Goal: Task Accomplishment & Management: Use online tool/utility

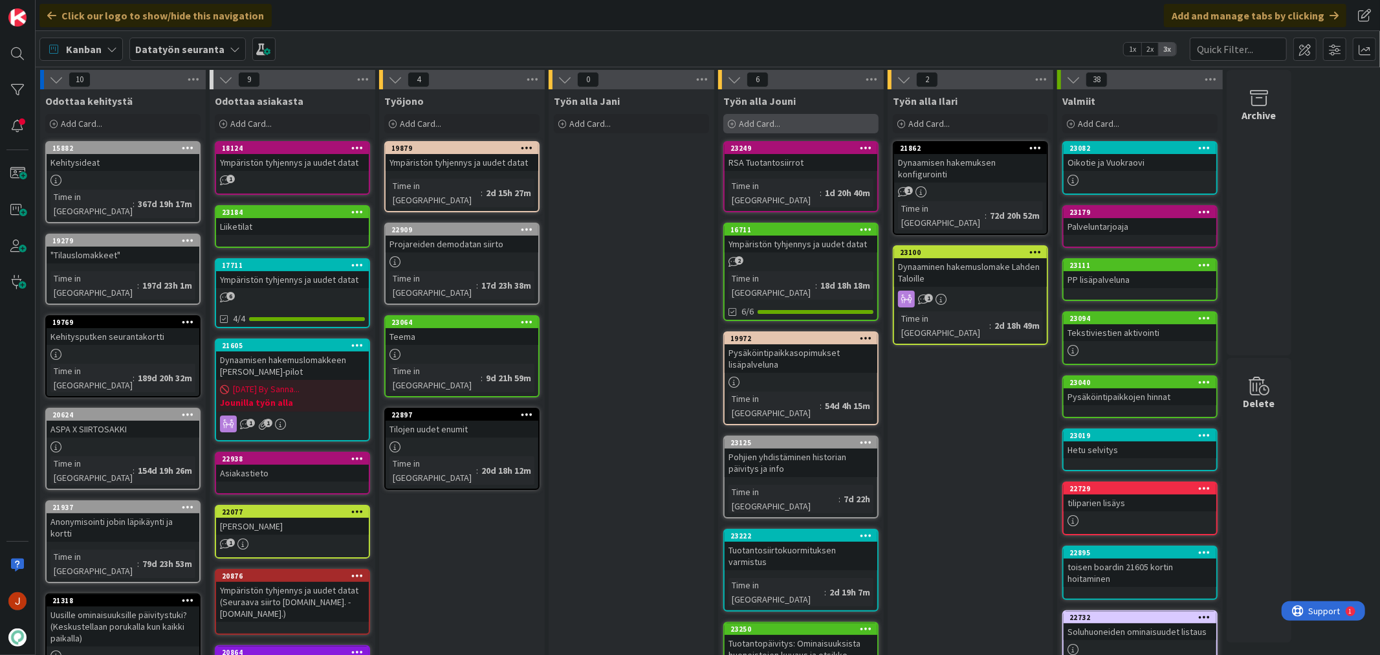
click at [792, 123] on div "Add Card..." at bounding box center [800, 123] width 155 height 19
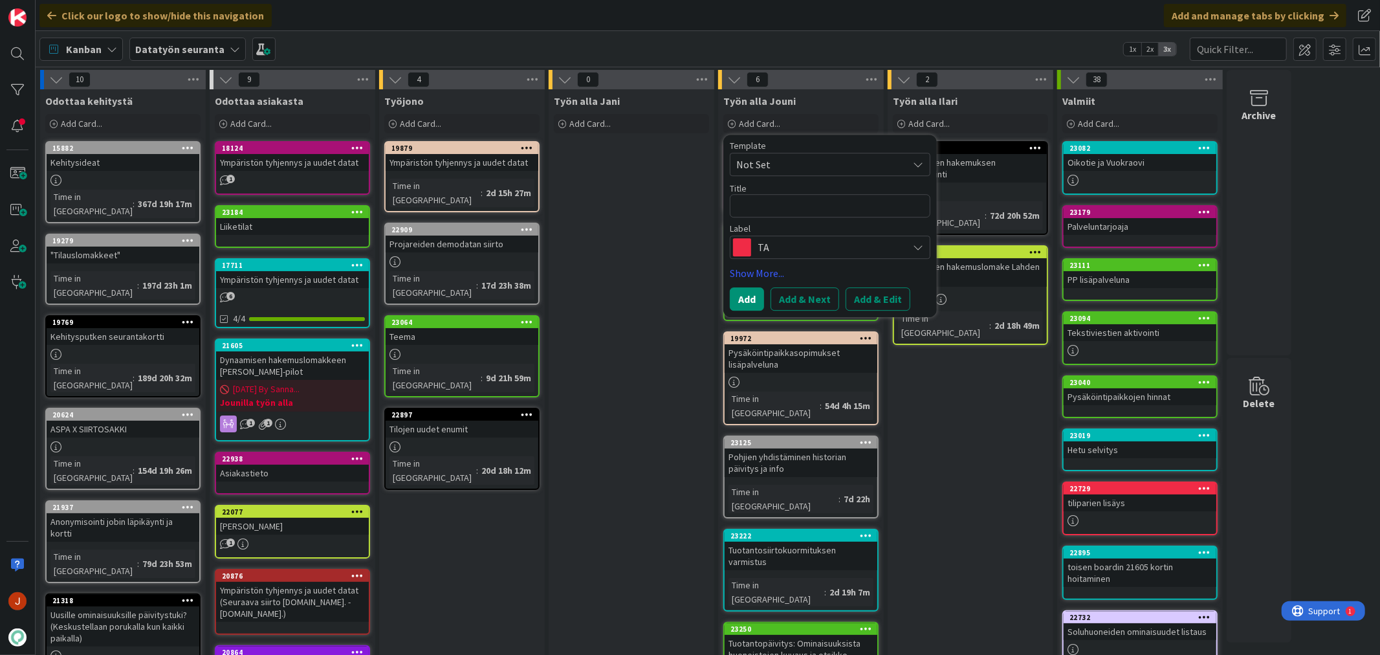
click at [792, 212] on textarea at bounding box center [830, 205] width 201 height 23
click at [774, 256] on span "TA" at bounding box center [830, 247] width 144 height 18
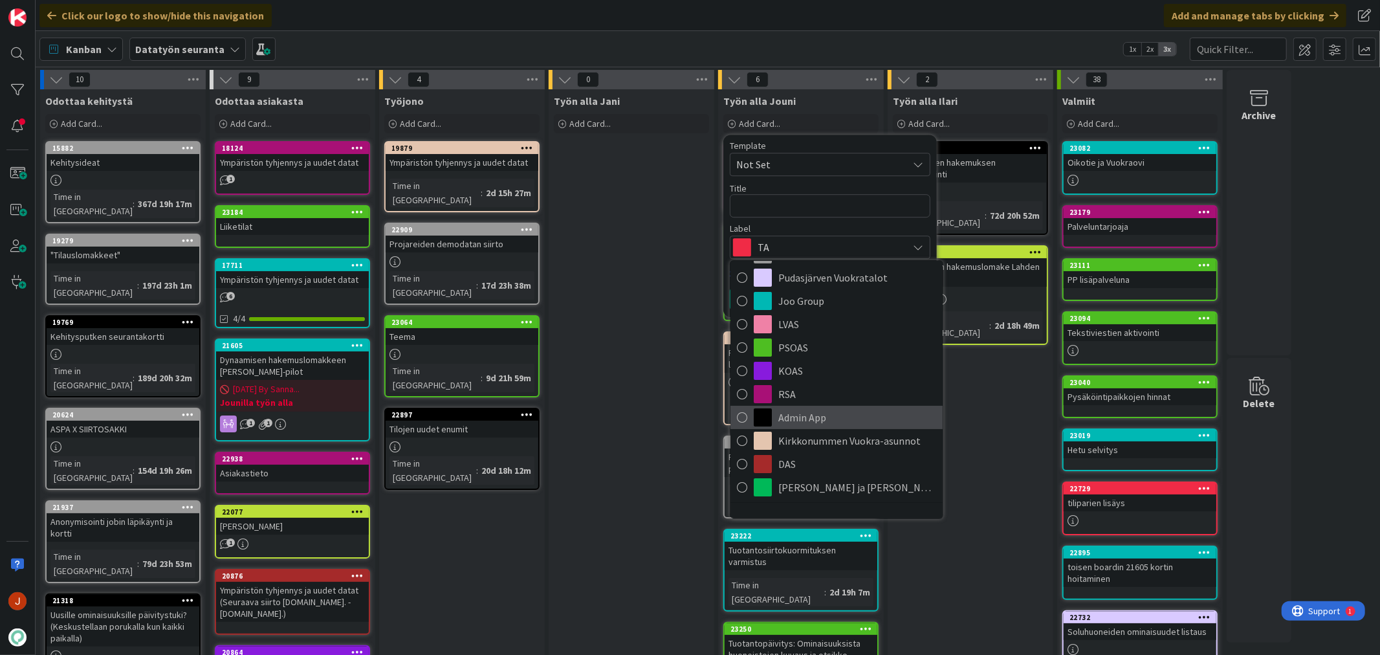
scroll to position [159, 0]
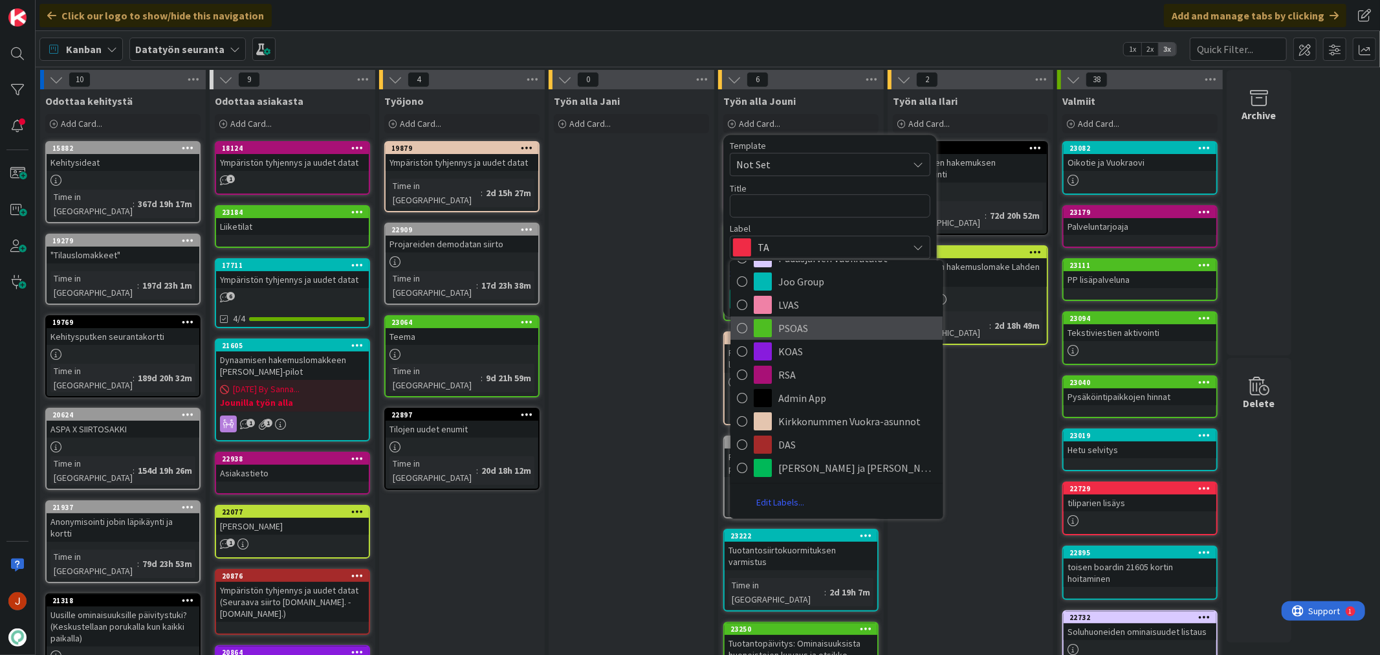
drag, startPoint x: 813, startPoint y: 327, endPoint x: 801, endPoint y: 276, distance: 51.8
click at [813, 327] on span "PSOAS" at bounding box center [857, 327] width 158 height 19
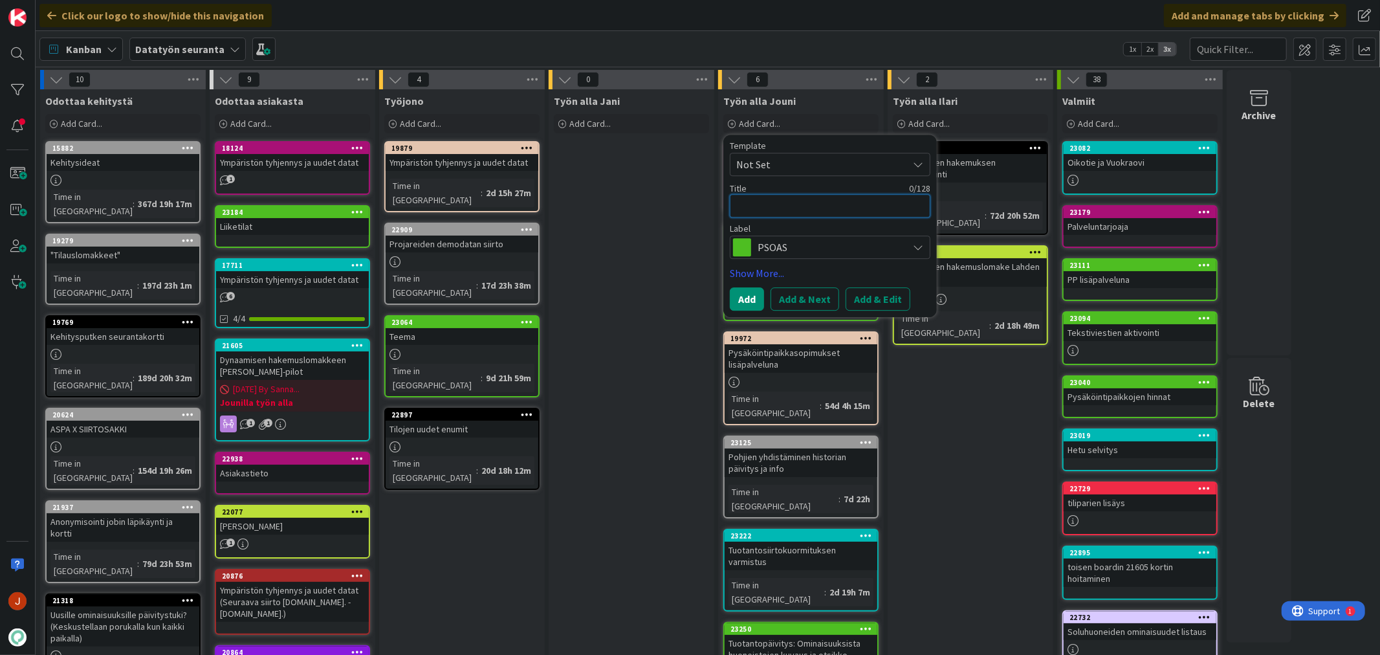
click at [798, 210] on textarea at bounding box center [830, 205] width 201 height 23
type textarea "x"
type textarea "m"
type textarea "x"
type textarea "ma"
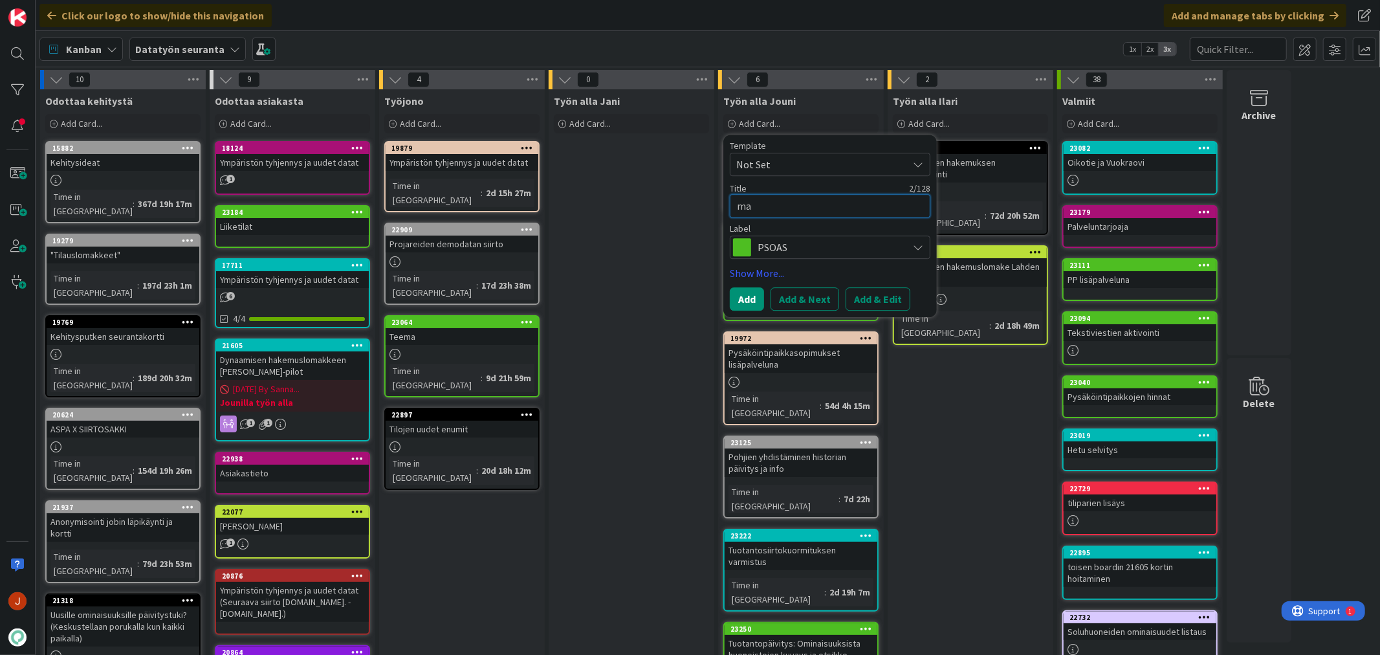
type textarea "x"
type textarea "mar"
type textarea "x"
type textarea "mark"
type textarea "x"
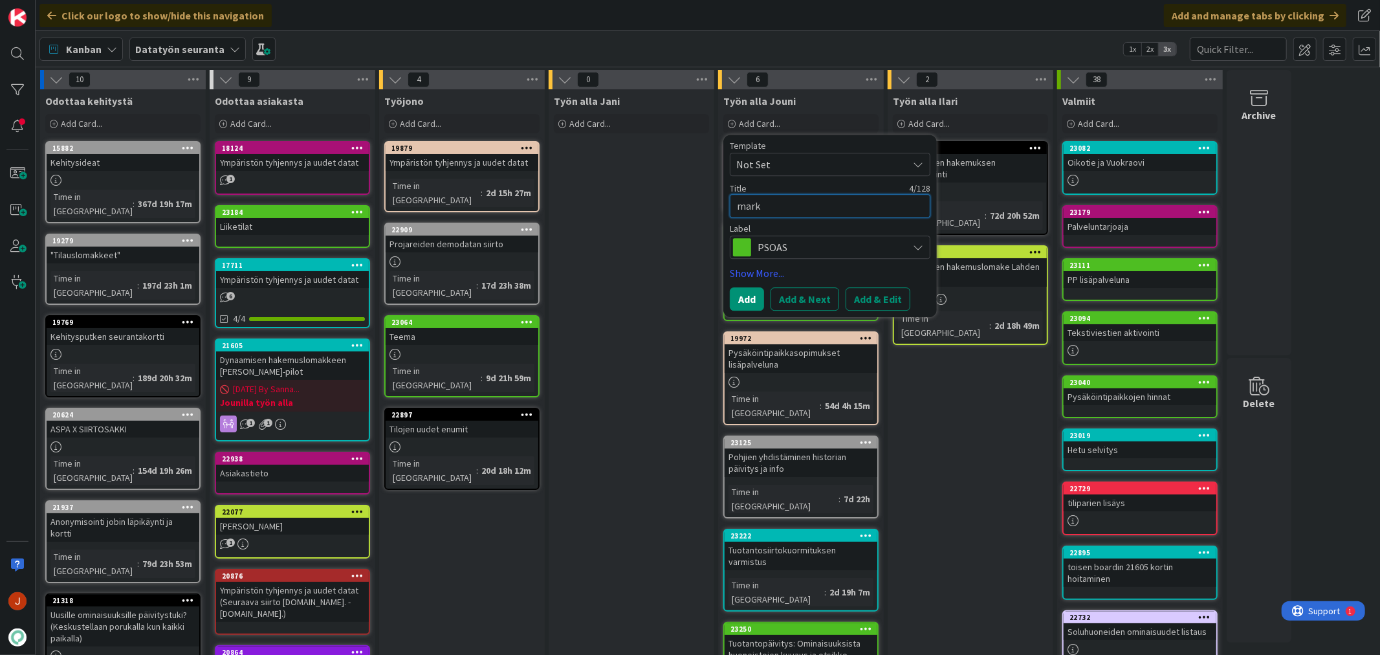
type textarea "mar"
type textarea "x"
type textarea "ma"
type textarea "x"
type textarea "maks"
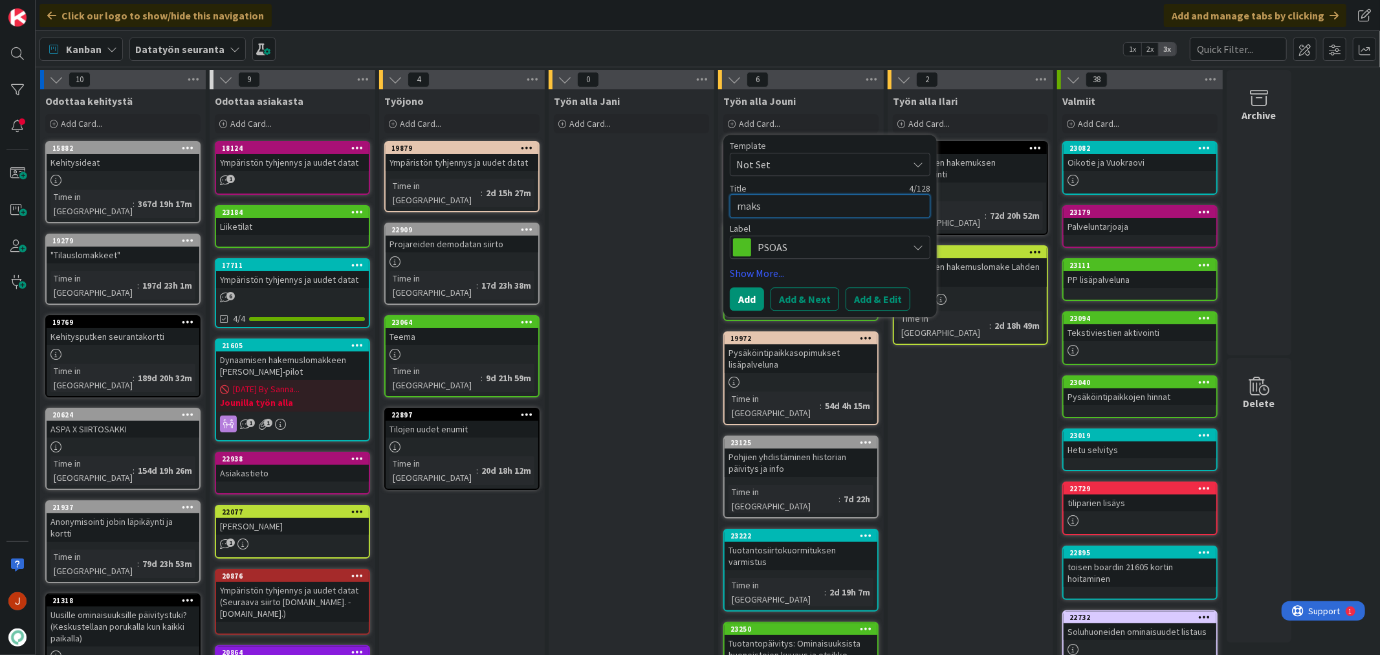
type textarea "x"
type textarea "maksu"
type textarea "x"
type textarea "maksul"
type textarea "x"
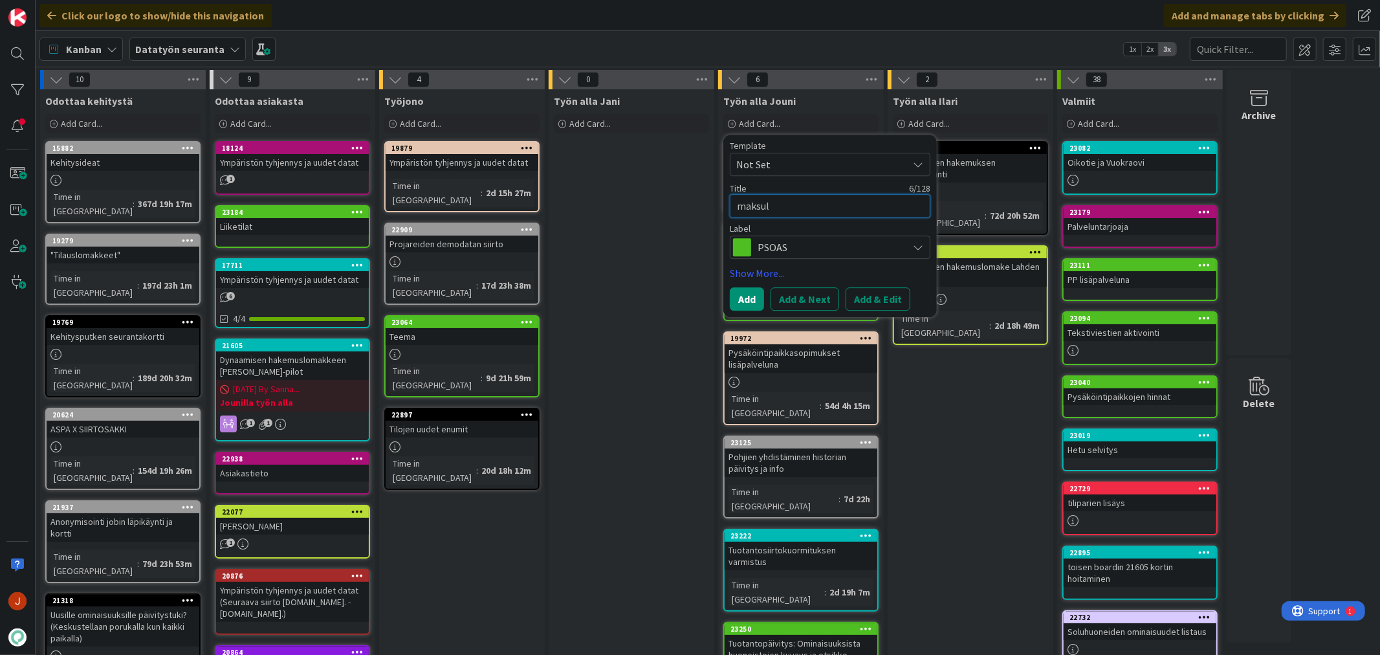
type textarea "maksula"
type textarea "x"
type textarea "maksulaj"
type textarea "x"
type textarea "maksulaji"
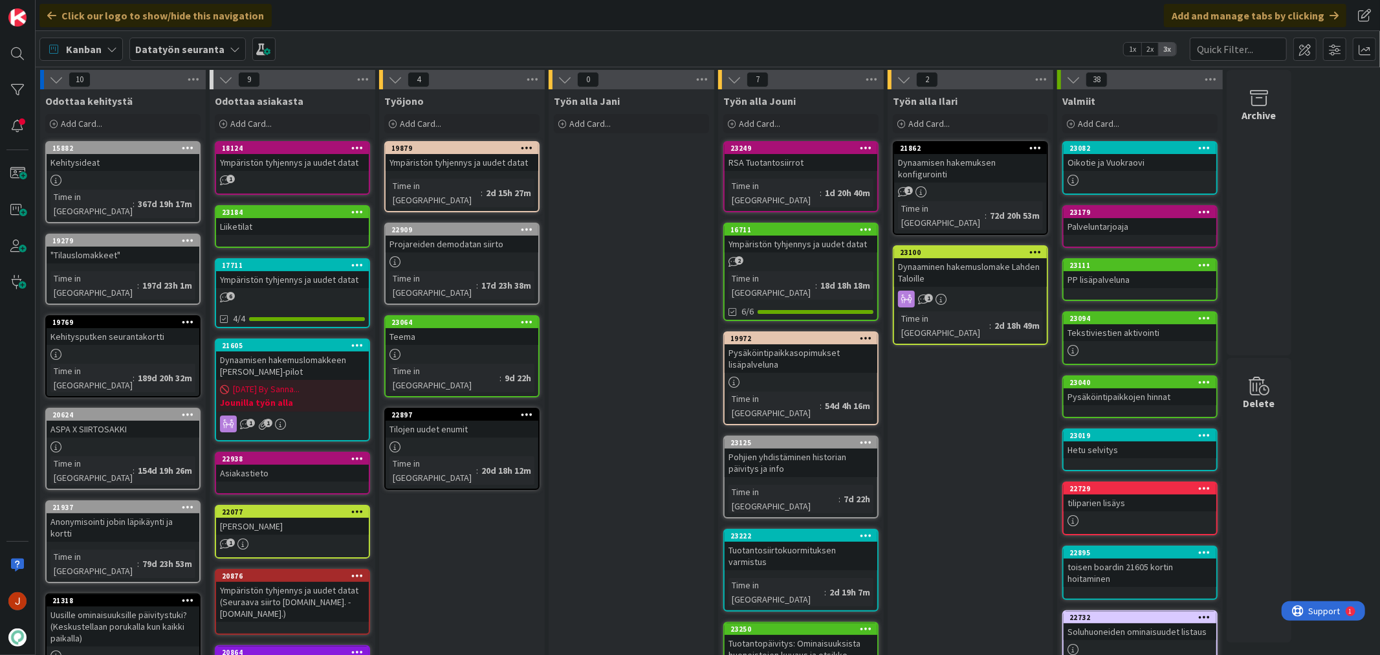
click at [975, 511] on div "Työn alla Ilari Add Card... 21862 Dynaamisen hakemuksen konfigurointi 1 Time in…" at bounding box center [971, 601] width 166 height 1025
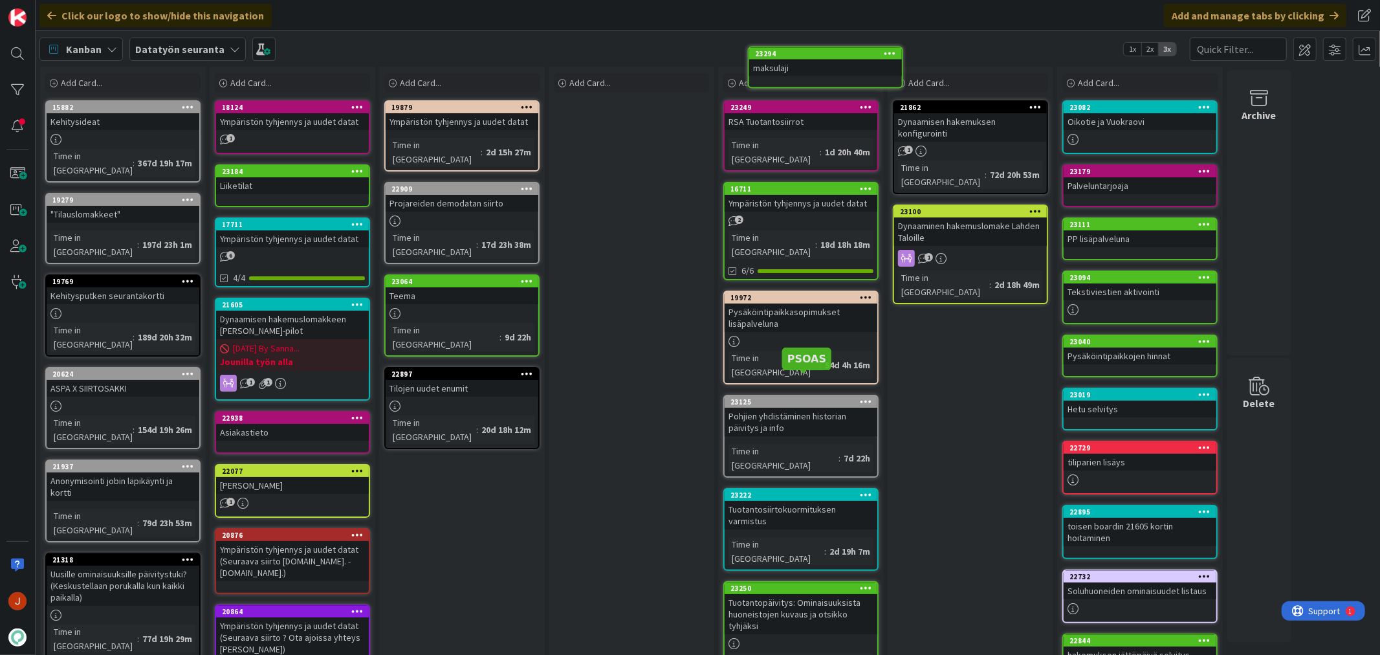
scroll to position [0, 0]
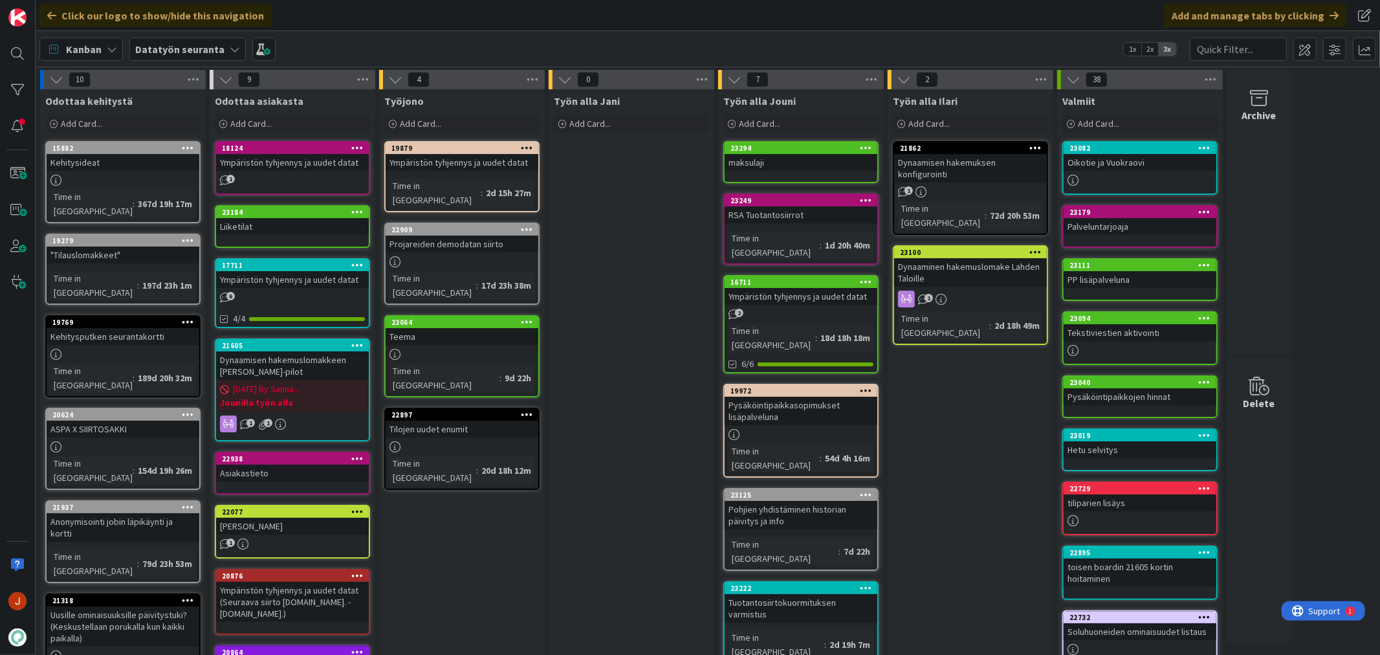
click at [968, 456] on div "Työn alla Ilari Add Card... 21862 Dynaamisen hakemuksen konfigurointi 1 Time in…" at bounding box center [971, 601] width 166 height 1025
click at [775, 278] on div "16711" at bounding box center [803, 282] width 147 height 9
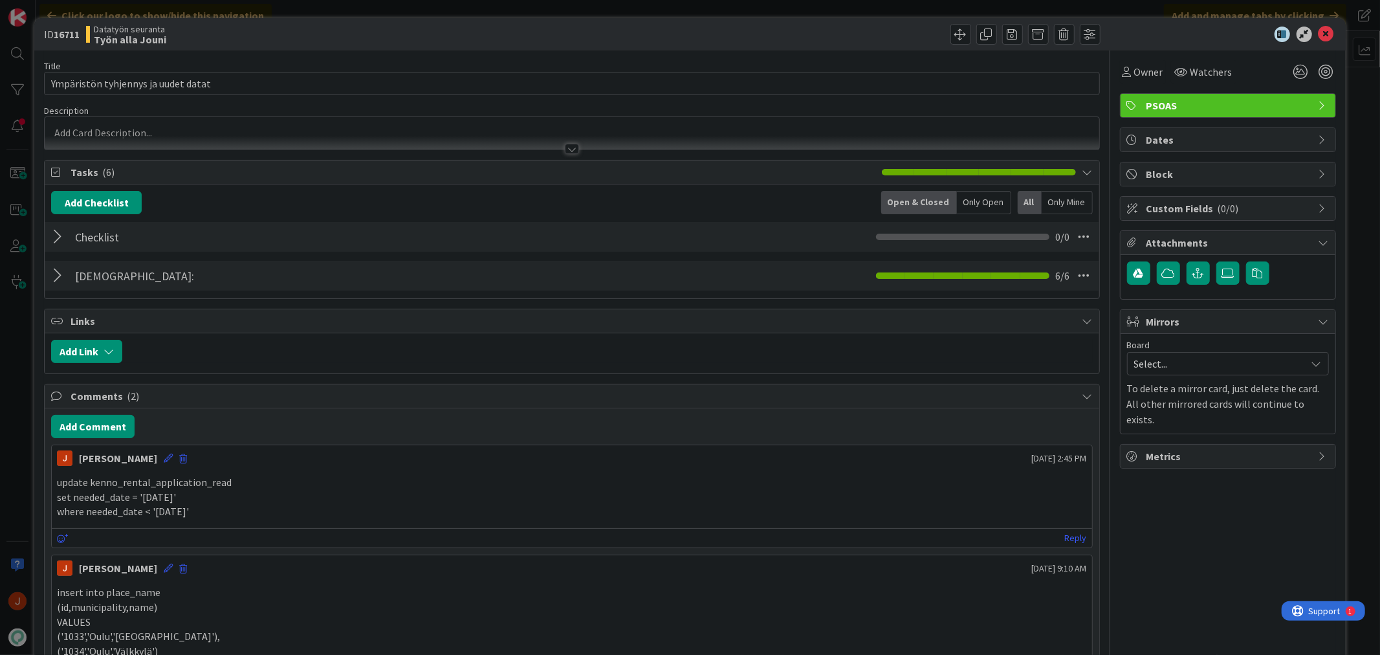
drag, startPoint x: 211, startPoint y: 515, endPoint x: 59, endPoint y: 484, distance: 155.2
click at [59, 484] on div "update kenno_rental_application_read set needed_date = '2025-09-11' where neede…" at bounding box center [571, 497] width 1029 height 44
copy div "update kenno_rental_application_read set needed_date = '2025-09-11' where neede…"
click at [231, 519] on p "where needed_date < '2025-09-11'" at bounding box center [571, 511] width 1029 height 15
